Goal: Navigation & Orientation: Find specific page/section

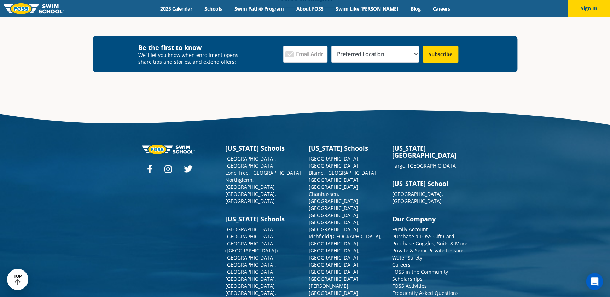
scroll to position [1369, 0]
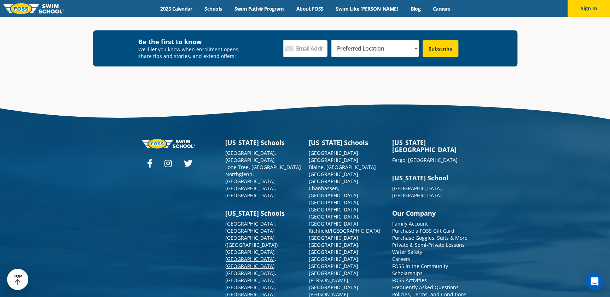
scroll to position [2574, 0]
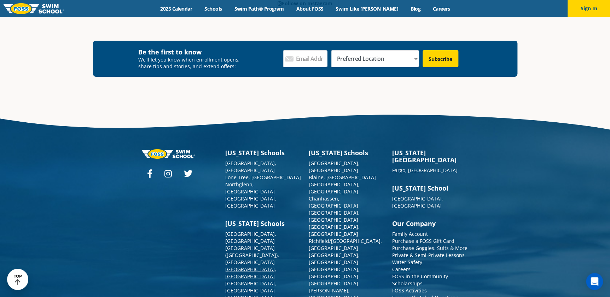
click at [235, 266] on link "[GEOGRAPHIC_DATA], [GEOGRAPHIC_DATA]" at bounding box center [250, 273] width 51 height 14
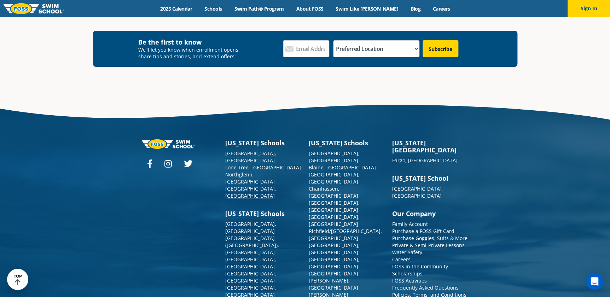
click at [247, 185] on link "[GEOGRAPHIC_DATA], [GEOGRAPHIC_DATA]" at bounding box center [250, 192] width 51 height 14
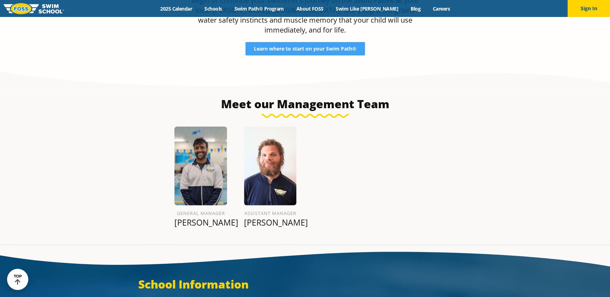
scroll to position [868, 0]
